Goal: Task Accomplishment & Management: Complete application form

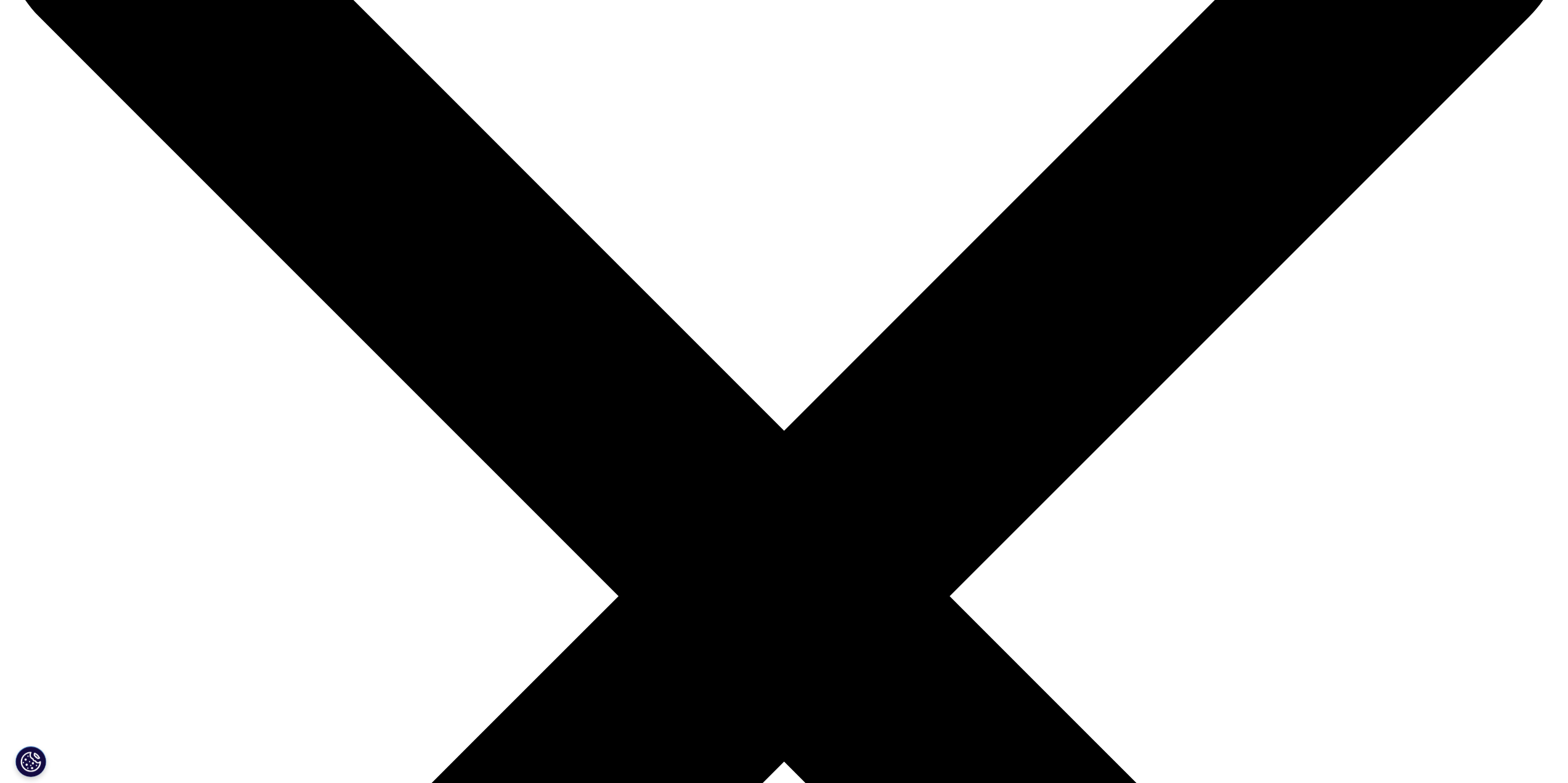
scroll to position [185, 0]
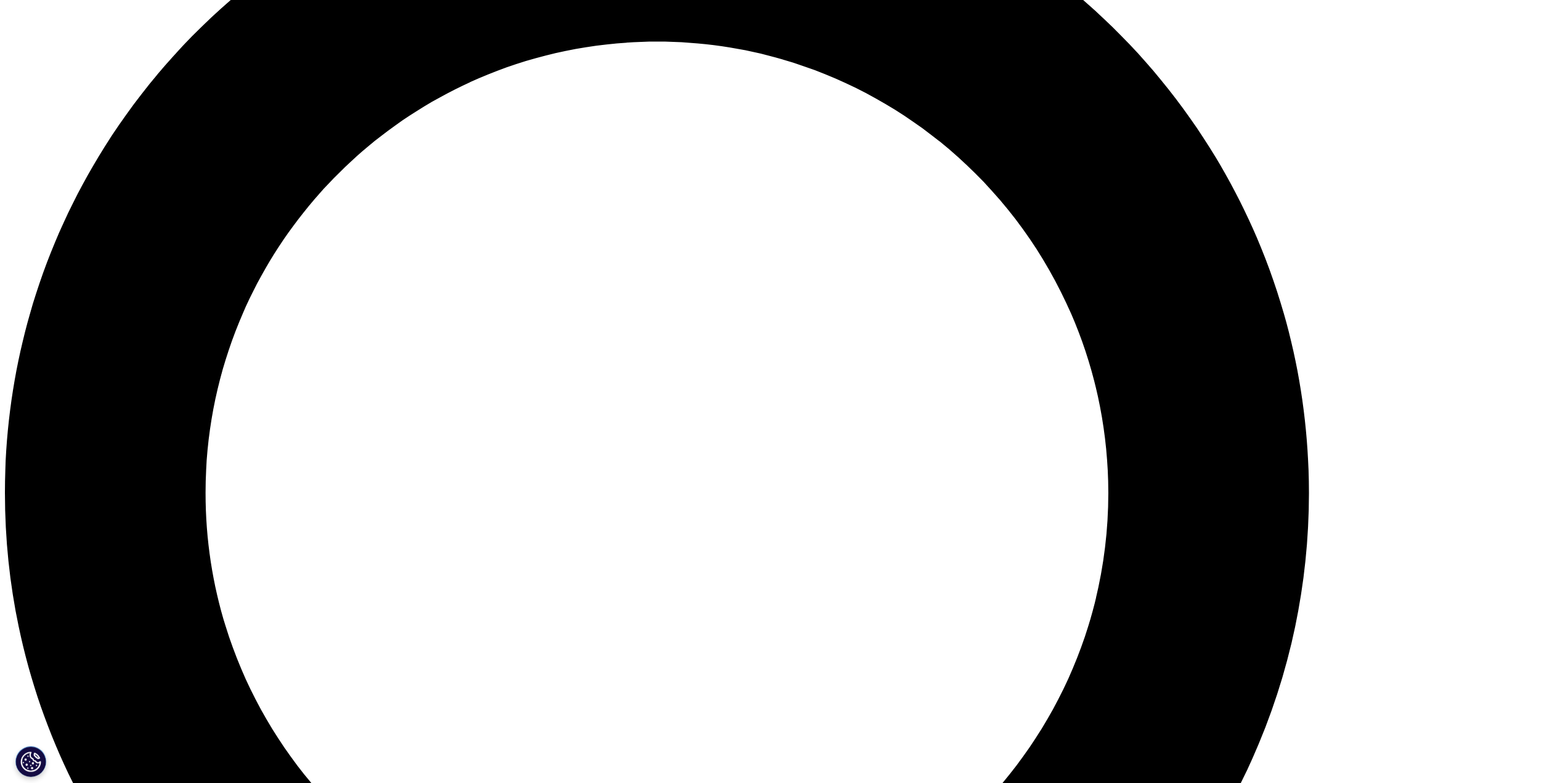
scroll to position [1738, 0]
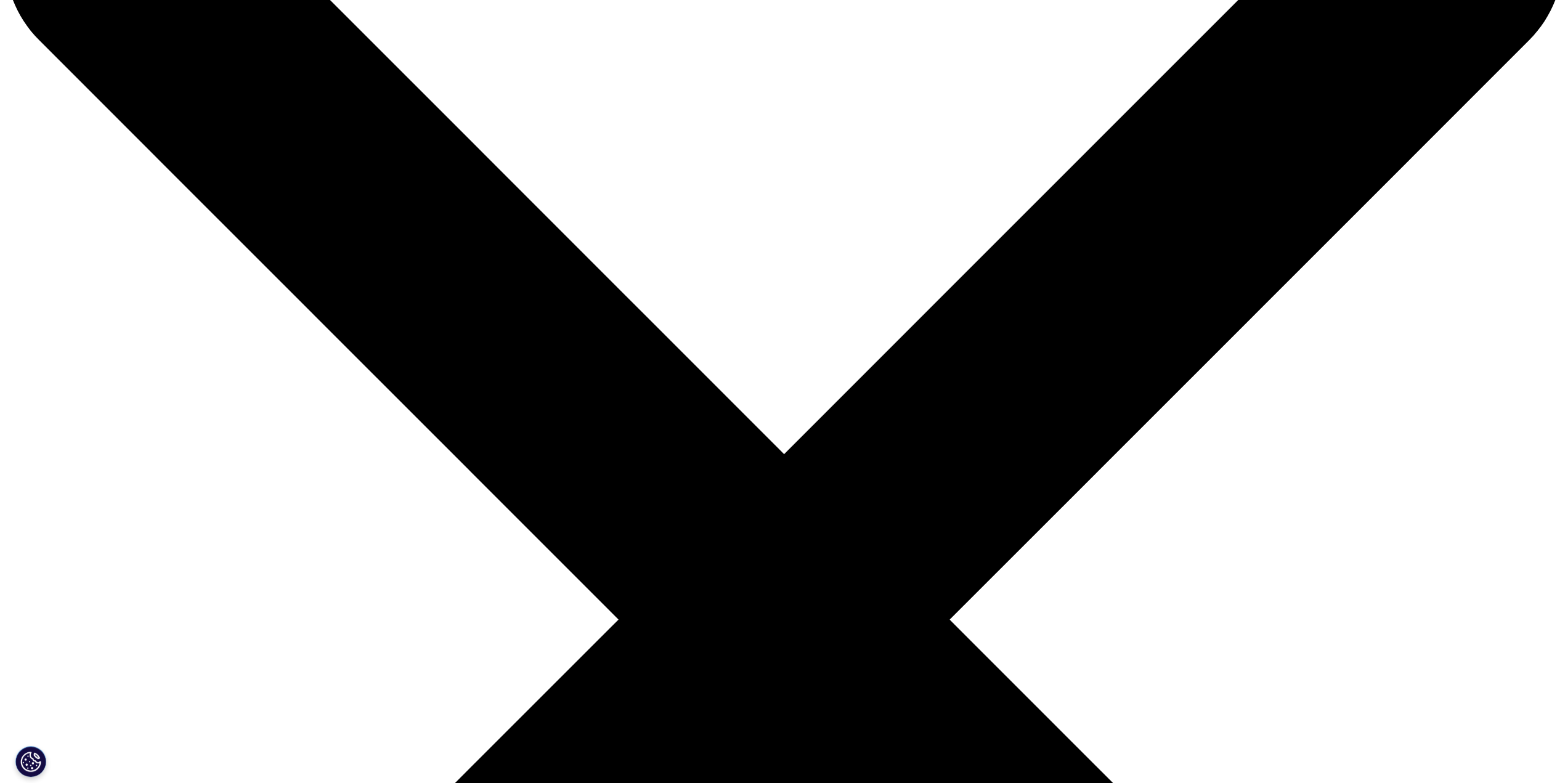
scroll to position [79, 0]
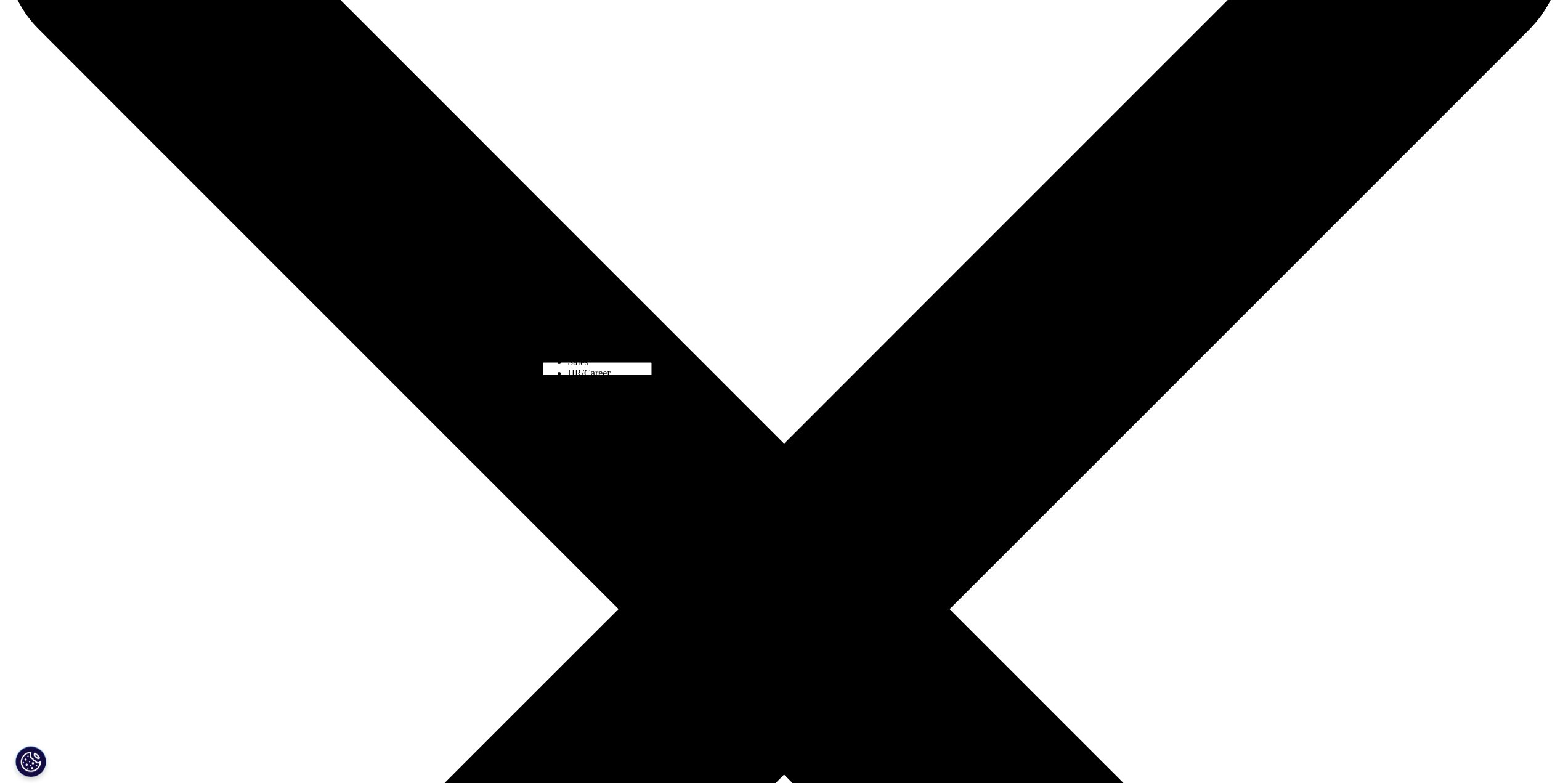
scroll to position [203, 0]
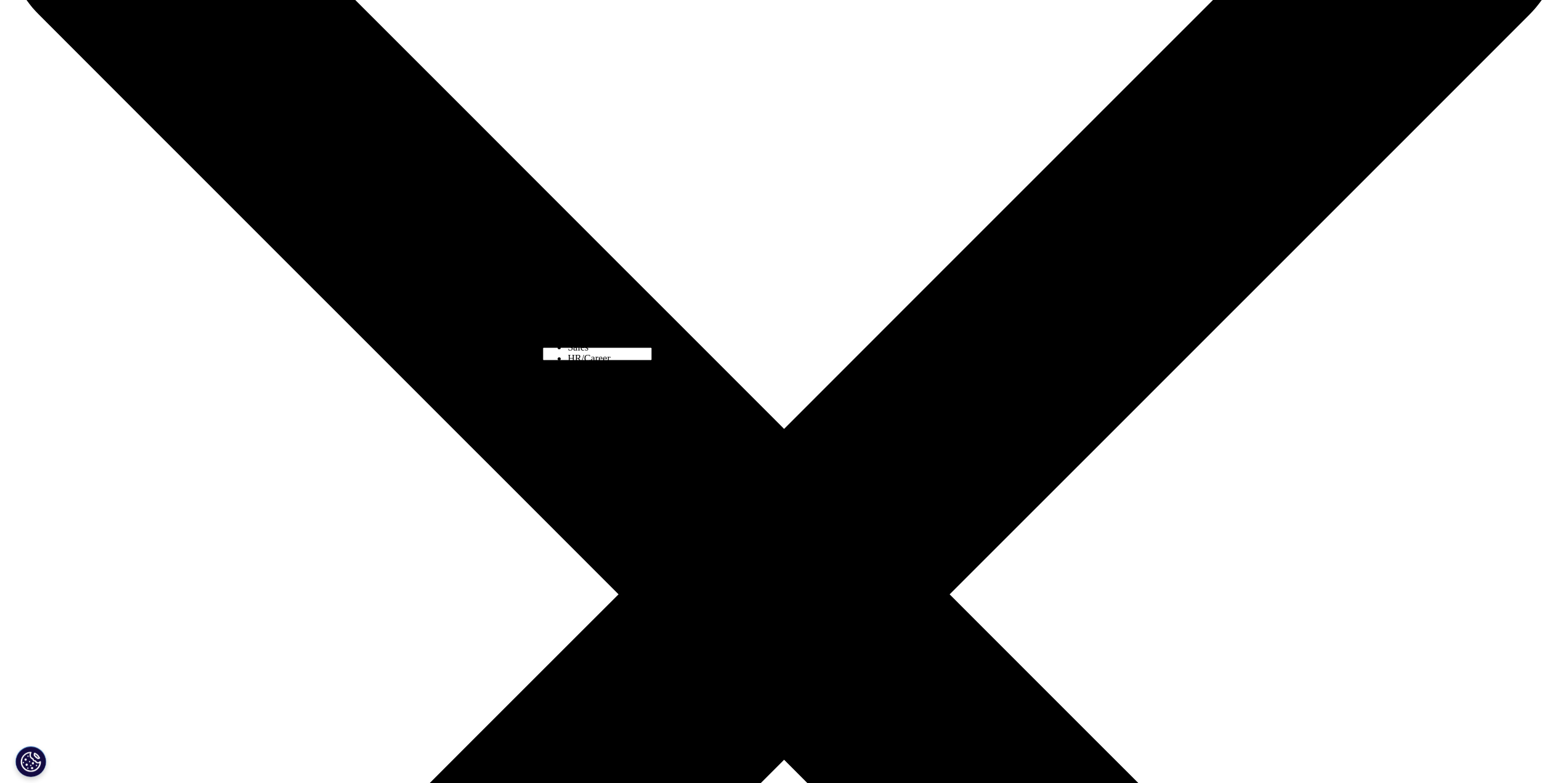
select select "Other"
type input "Sherry"
type input "Knoblock"
type input "CRC"
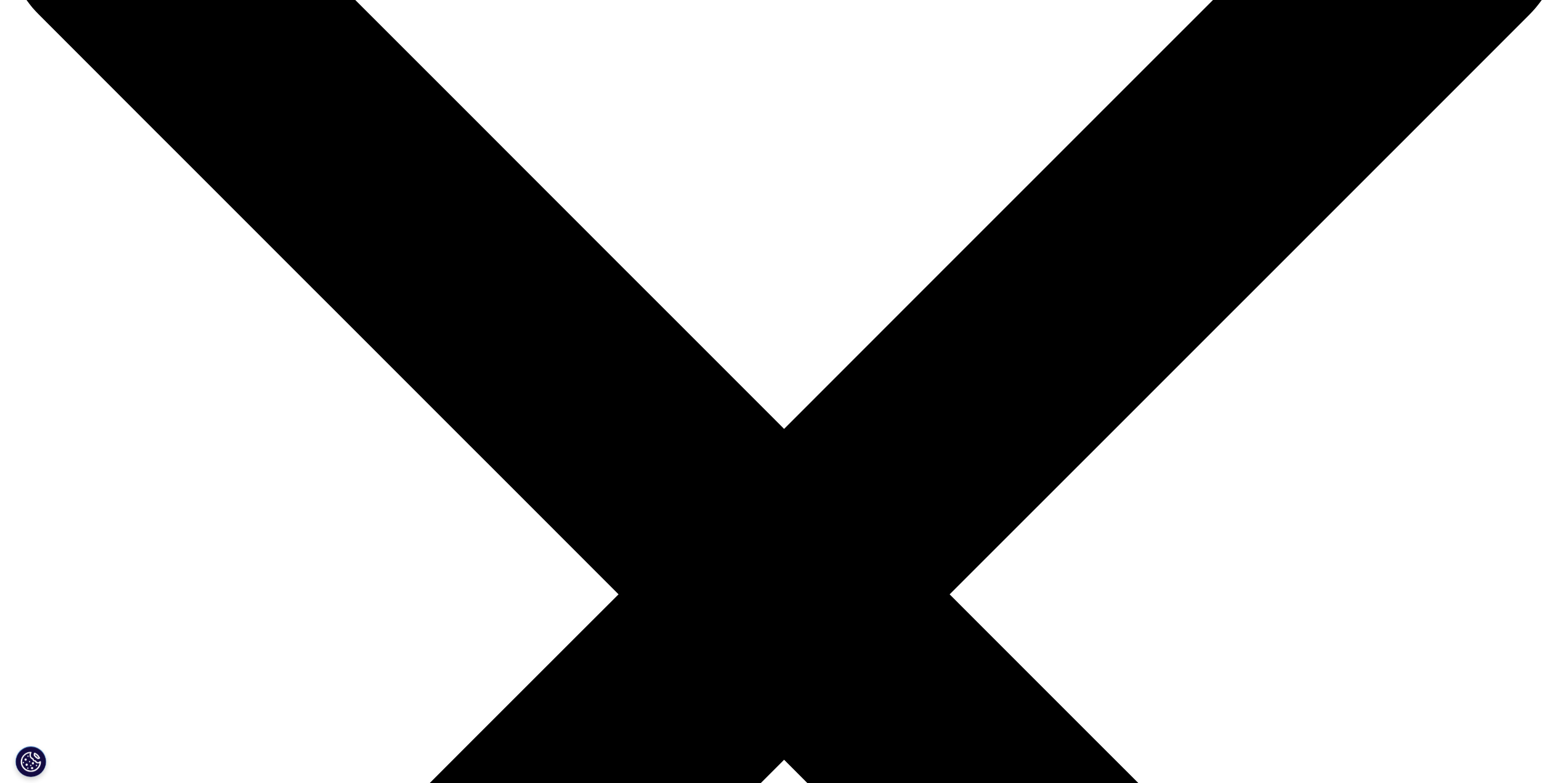
type input "Allergy & Clinical Immunology"
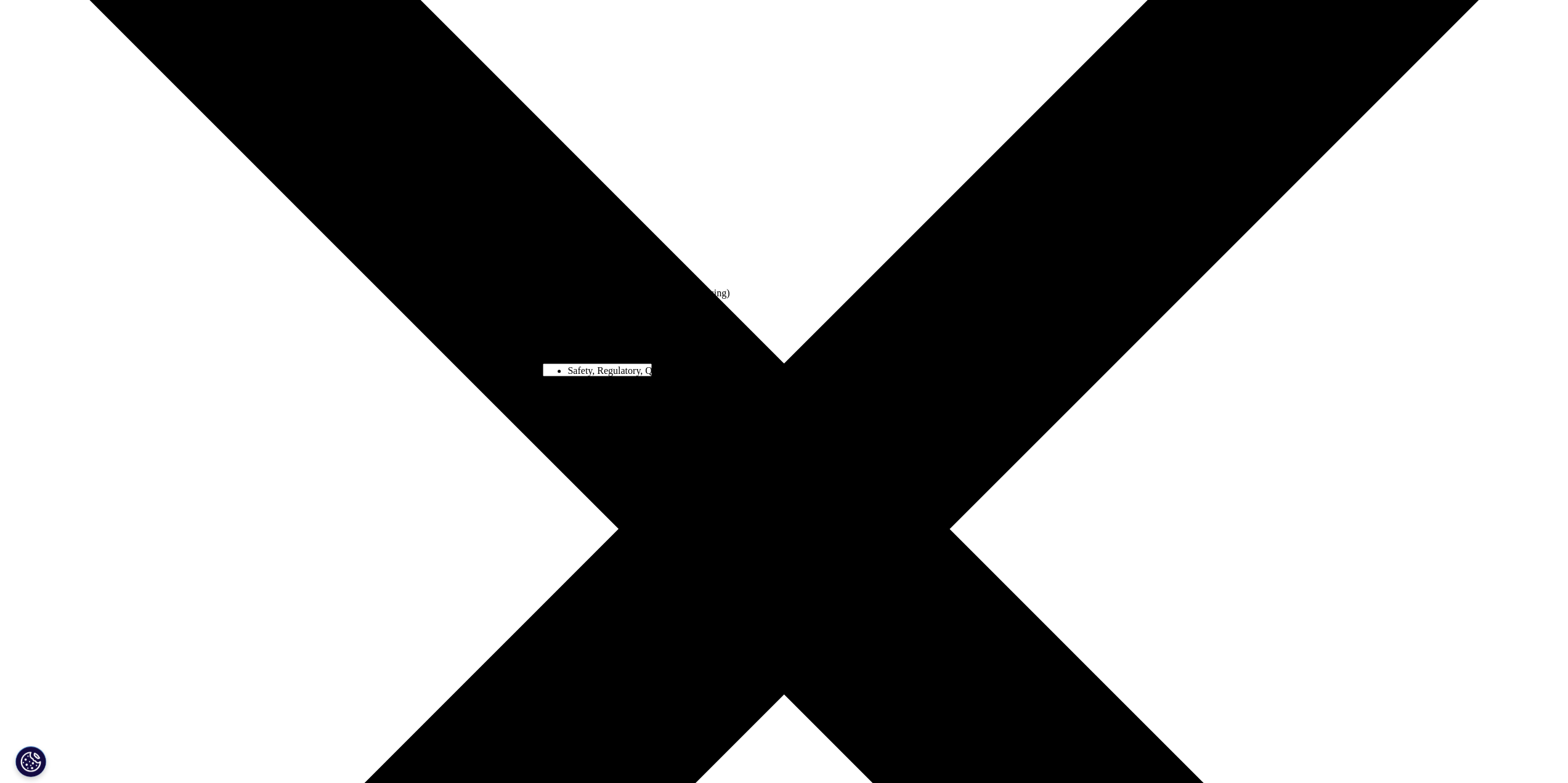
scroll to position [264, 0]
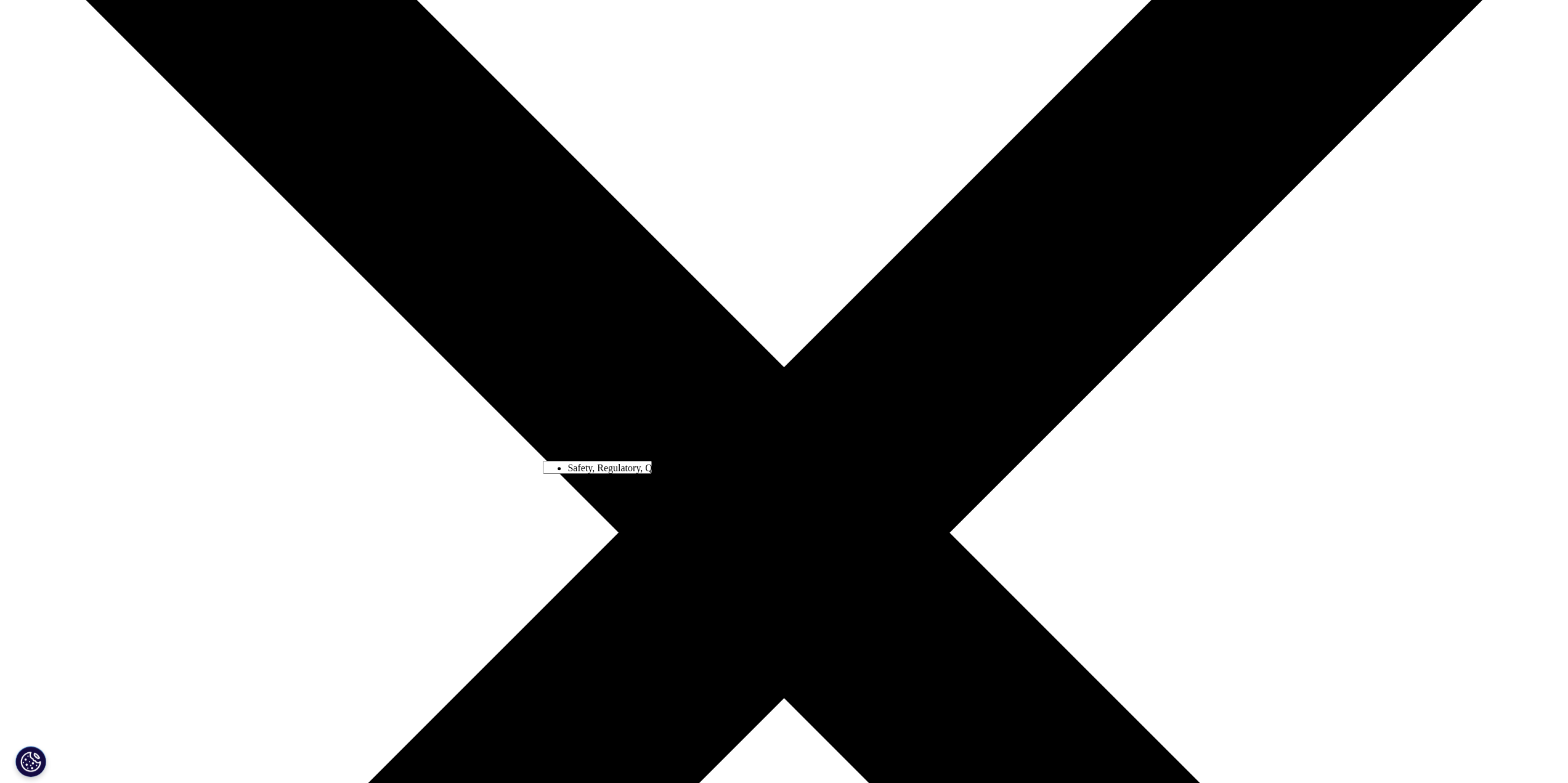
select select "Technology Solutions"
type input "sherryknoblock@gmail.com"
type input "4128334051"
select select "[GEOGRAPHIC_DATA]"
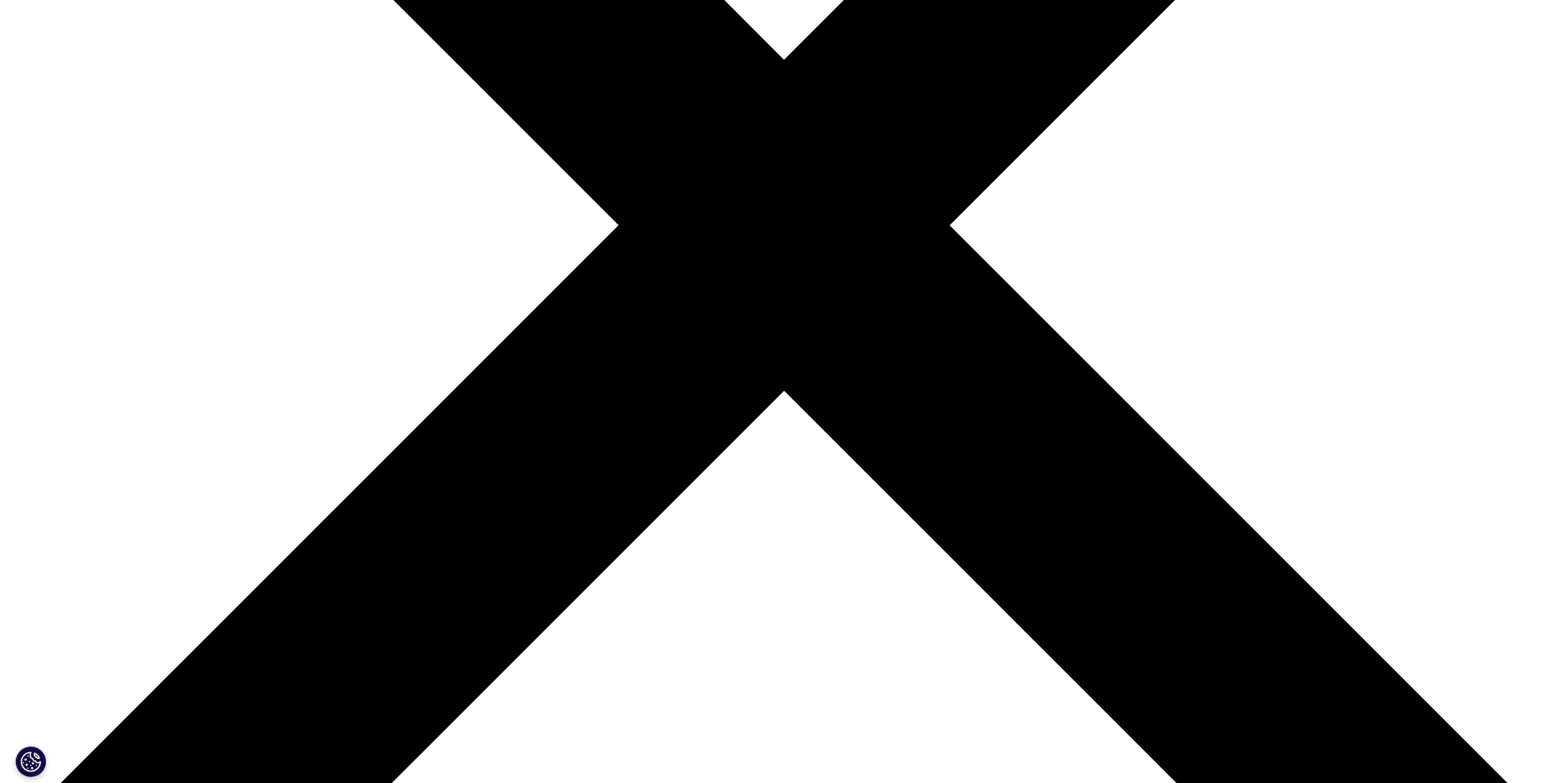
scroll to position [572, 0]
type textarea "I need to create a DCR for a patient in my study. Can you please assist with th…"
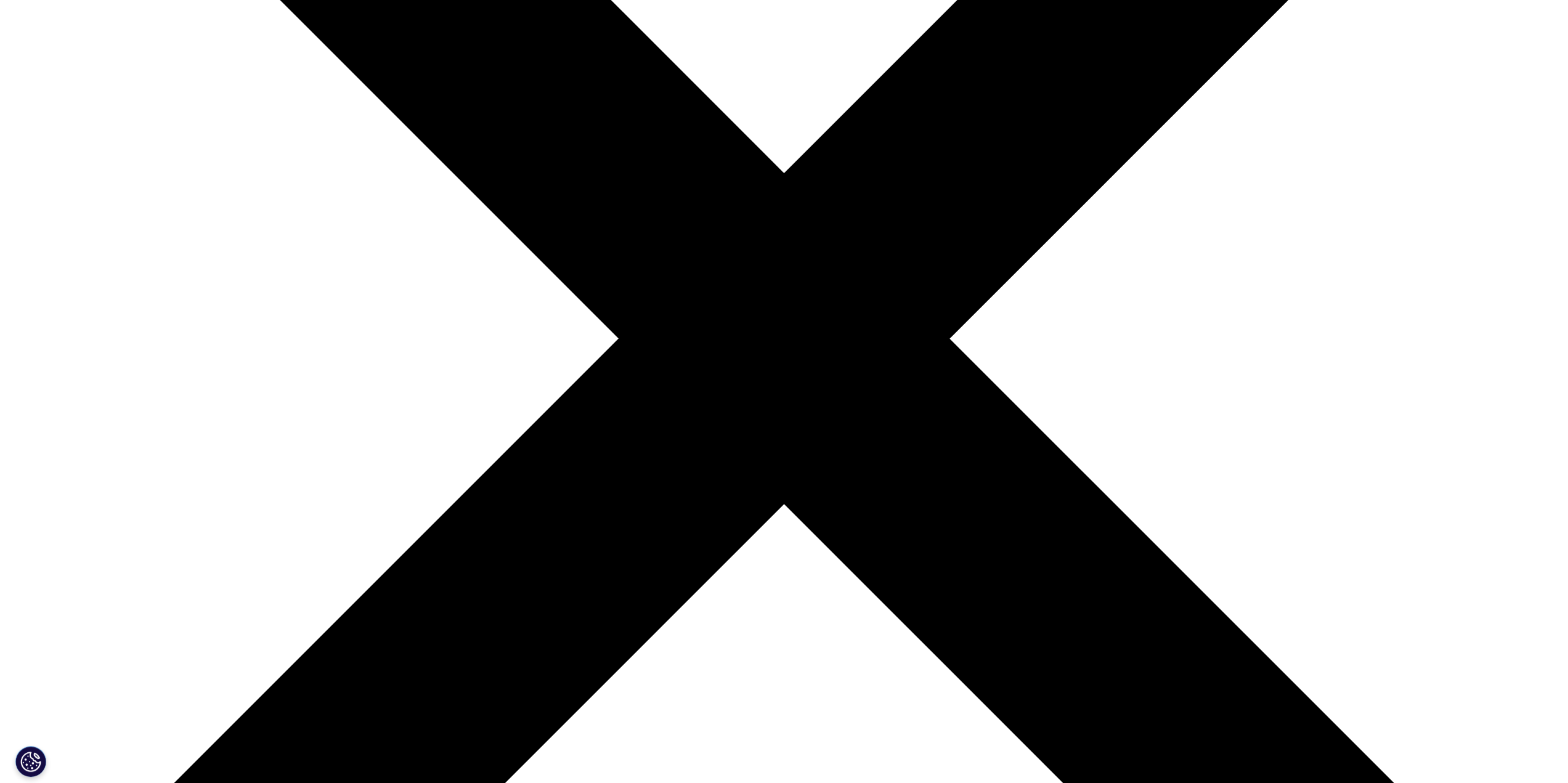
scroll to position [334, 0]
